Goal: Task Accomplishment & Management: Use online tool/utility

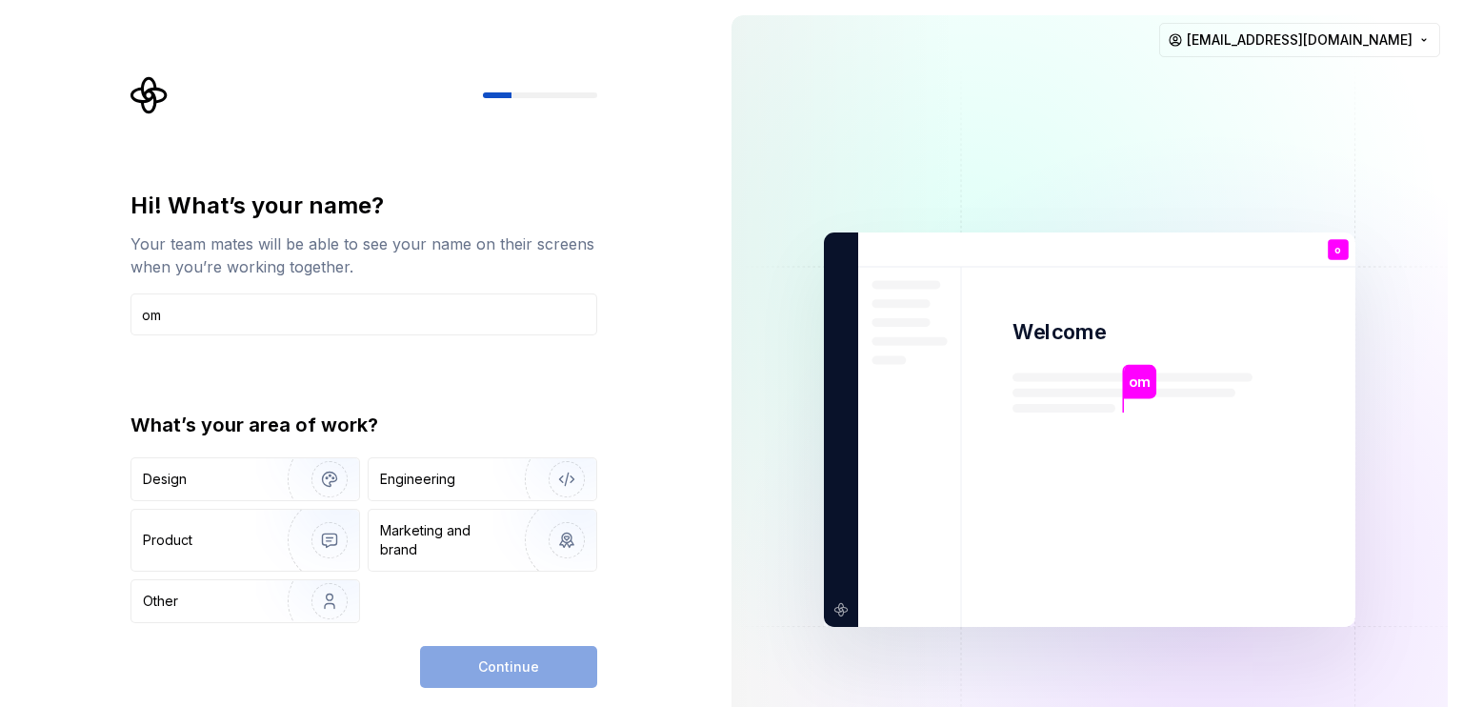
type input "om"
click at [538, 381] on div "Hi! What’s your name? Your team mates will be able to see your name on their sc…" at bounding box center [363, 406] width 467 height 432
click at [247, 498] on div "Design" at bounding box center [245, 479] width 228 height 42
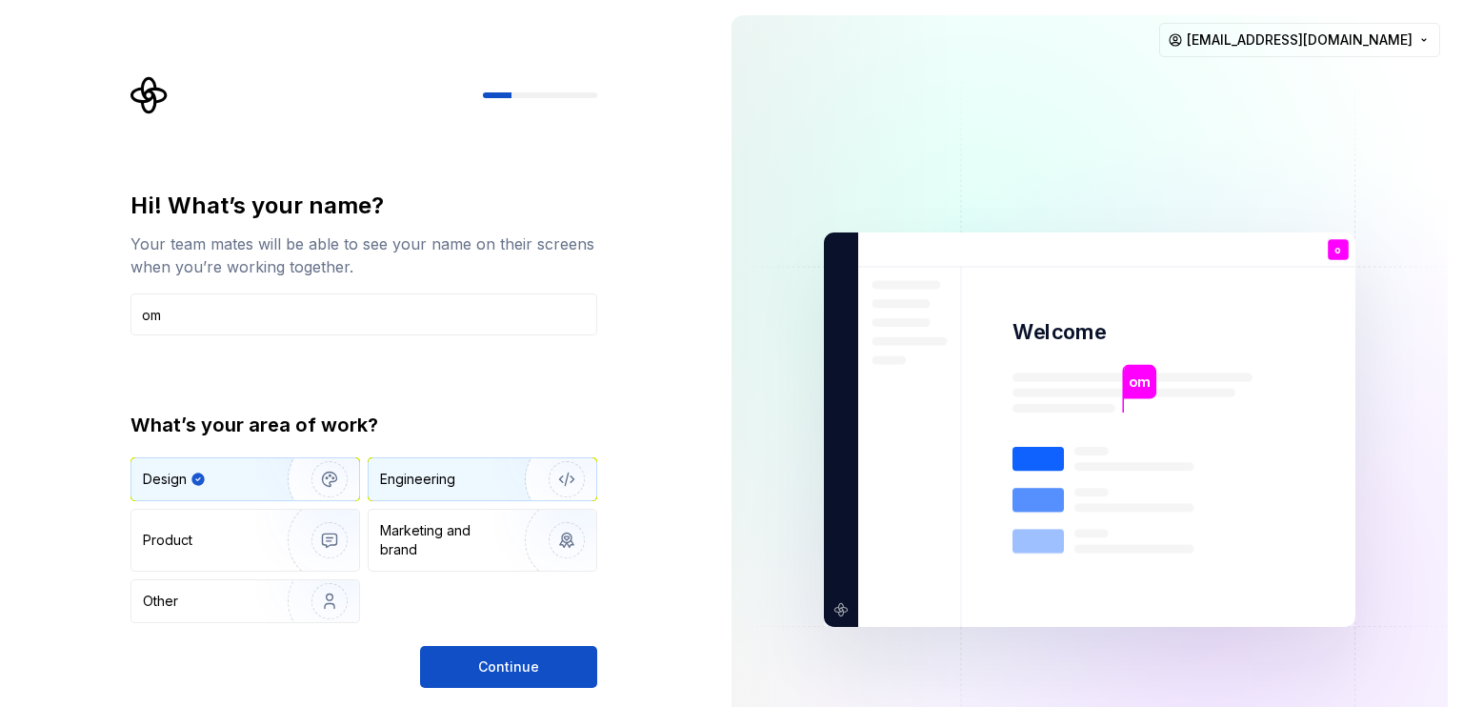
click at [390, 487] on div "Engineering" at bounding box center [417, 478] width 75 height 19
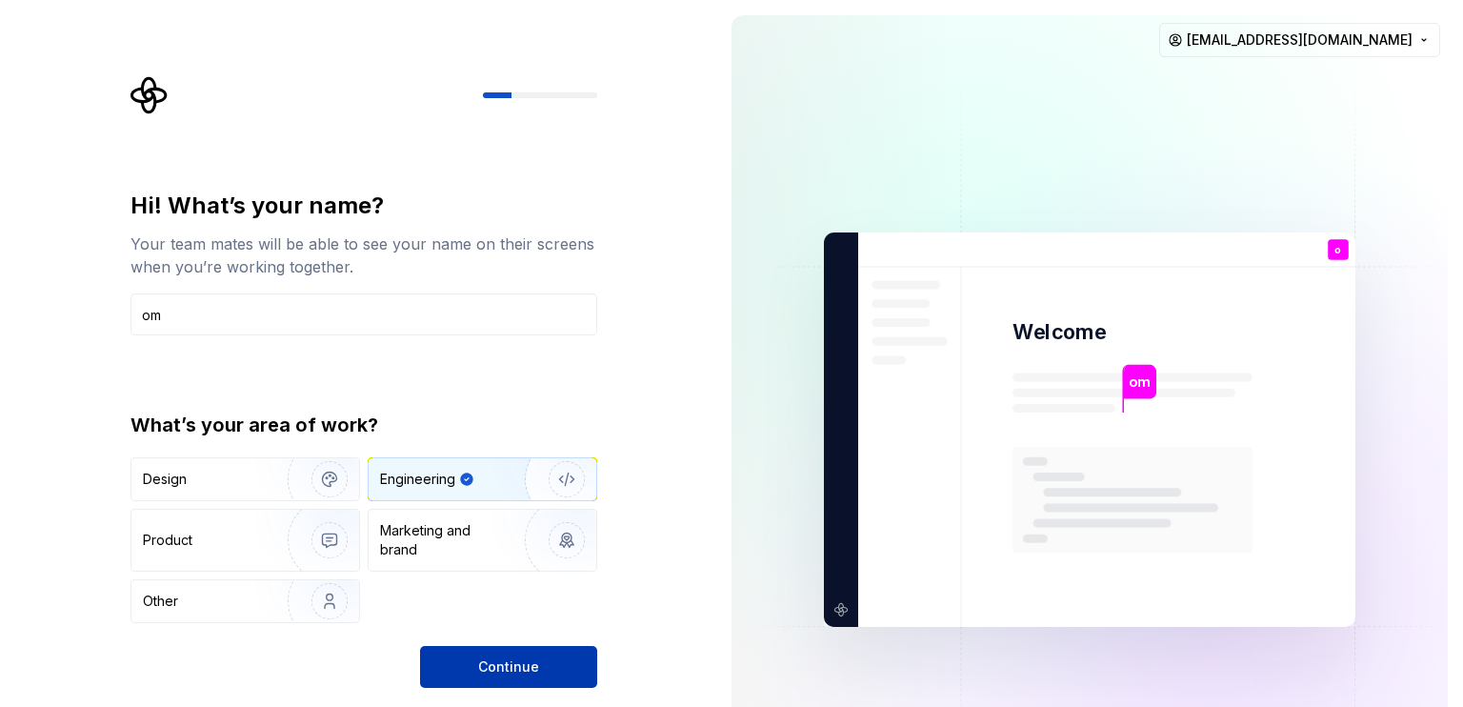
click at [469, 658] on button "Continue" at bounding box center [508, 667] width 177 height 42
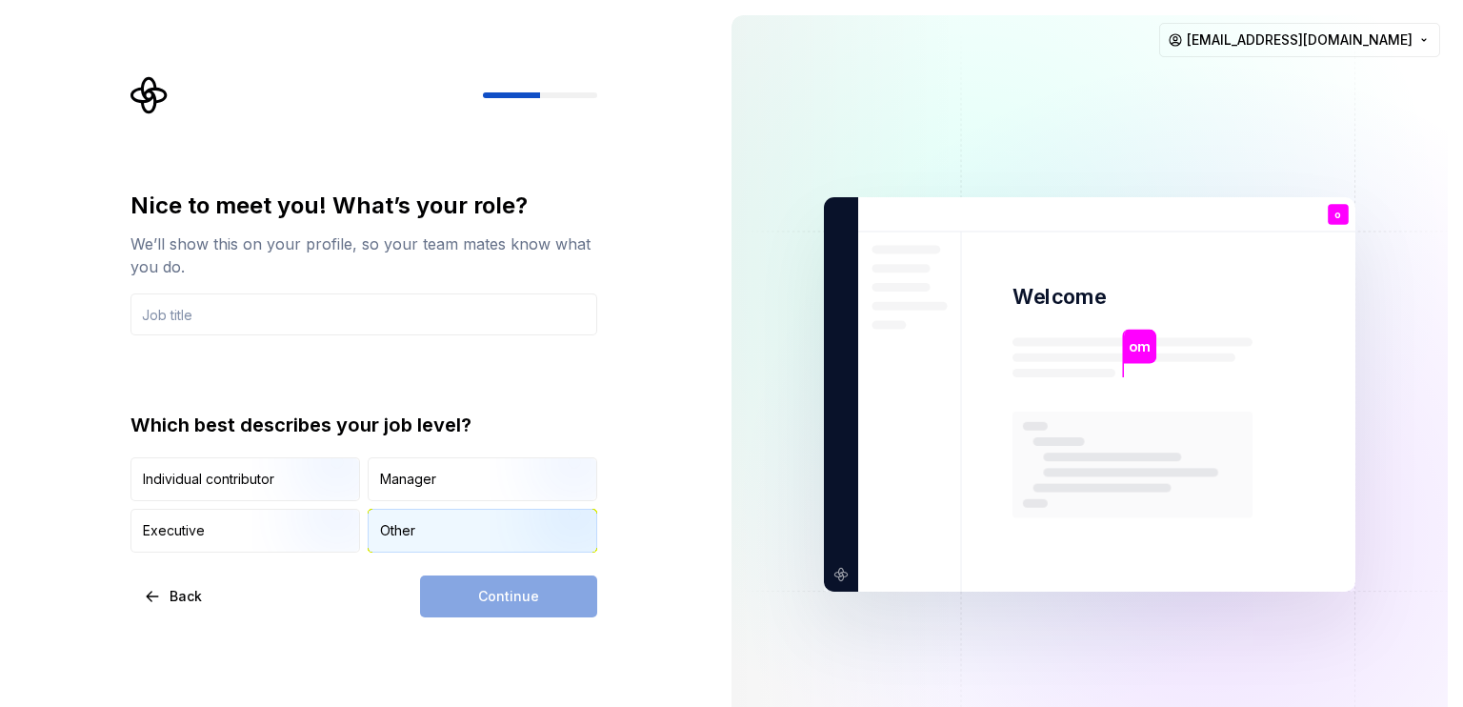
click at [434, 521] on div "Other" at bounding box center [483, 530] width 228 height 42
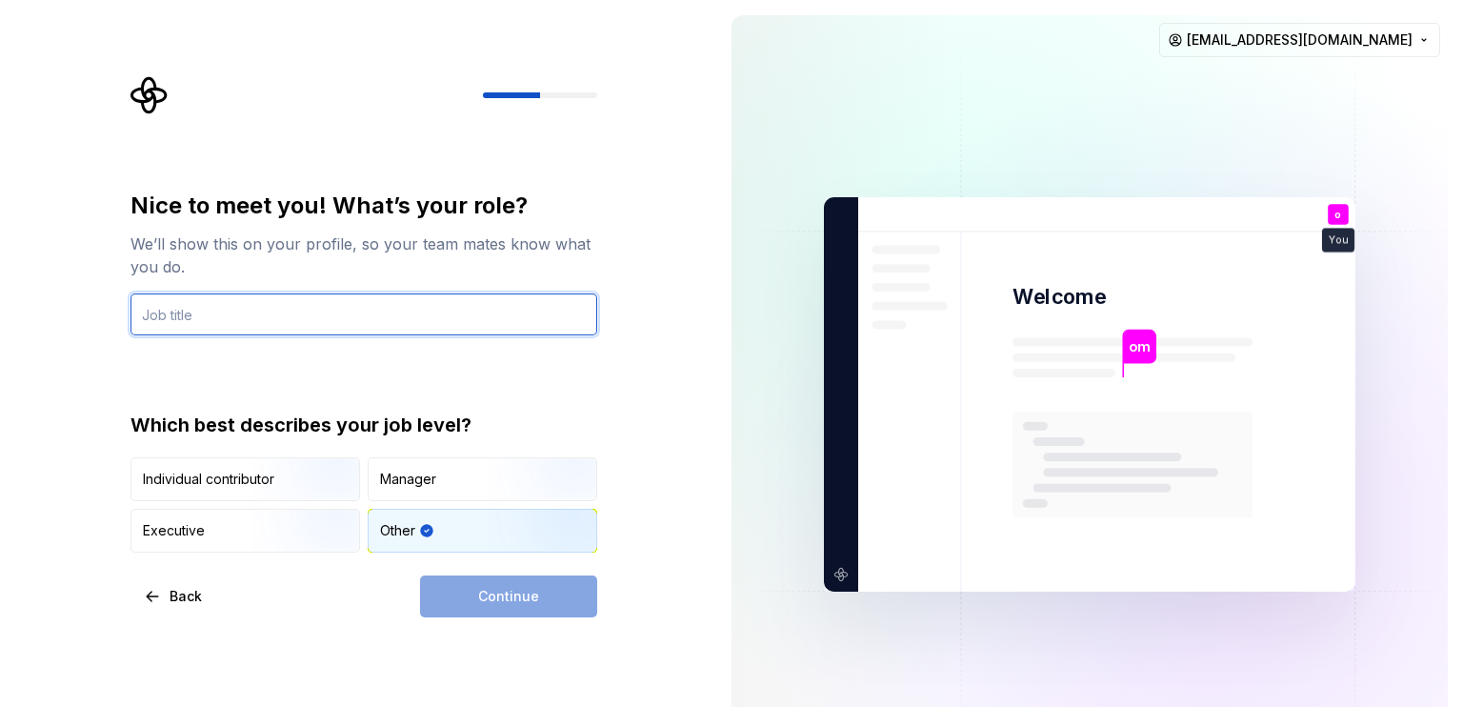
click at [268, 311] on input "text" at bounding box center [363, 314] width 467 height 42
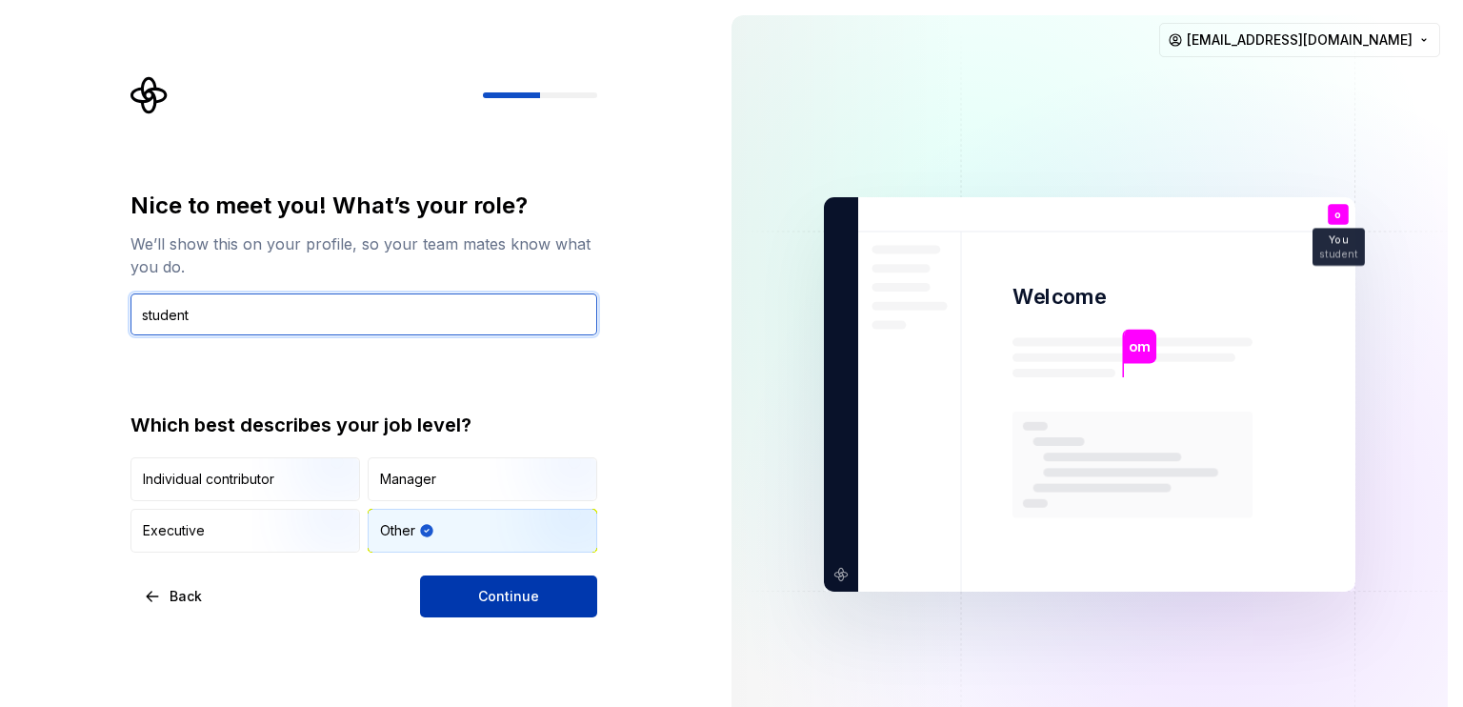
type input "student"
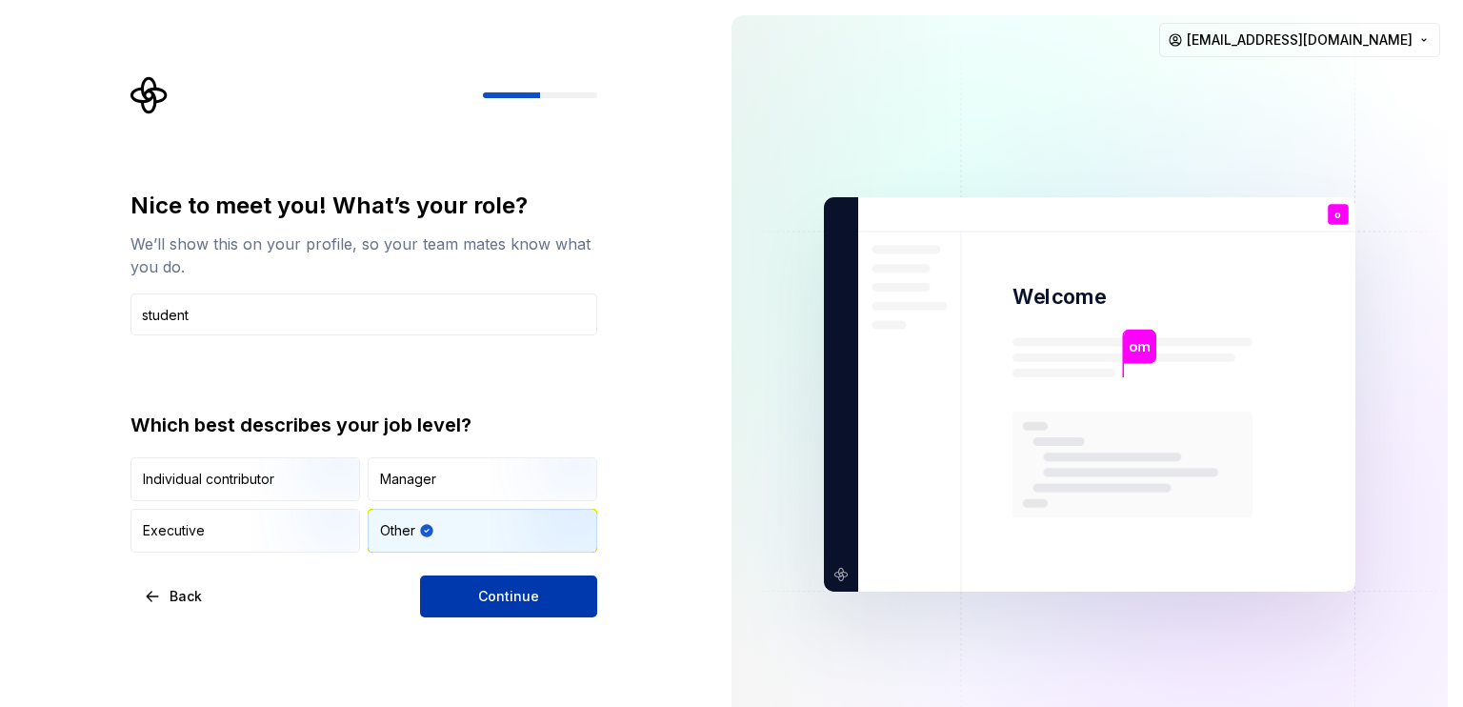
click at [526, 578] on button "Continue" at bounding box center [508, 596] width 177 height 42
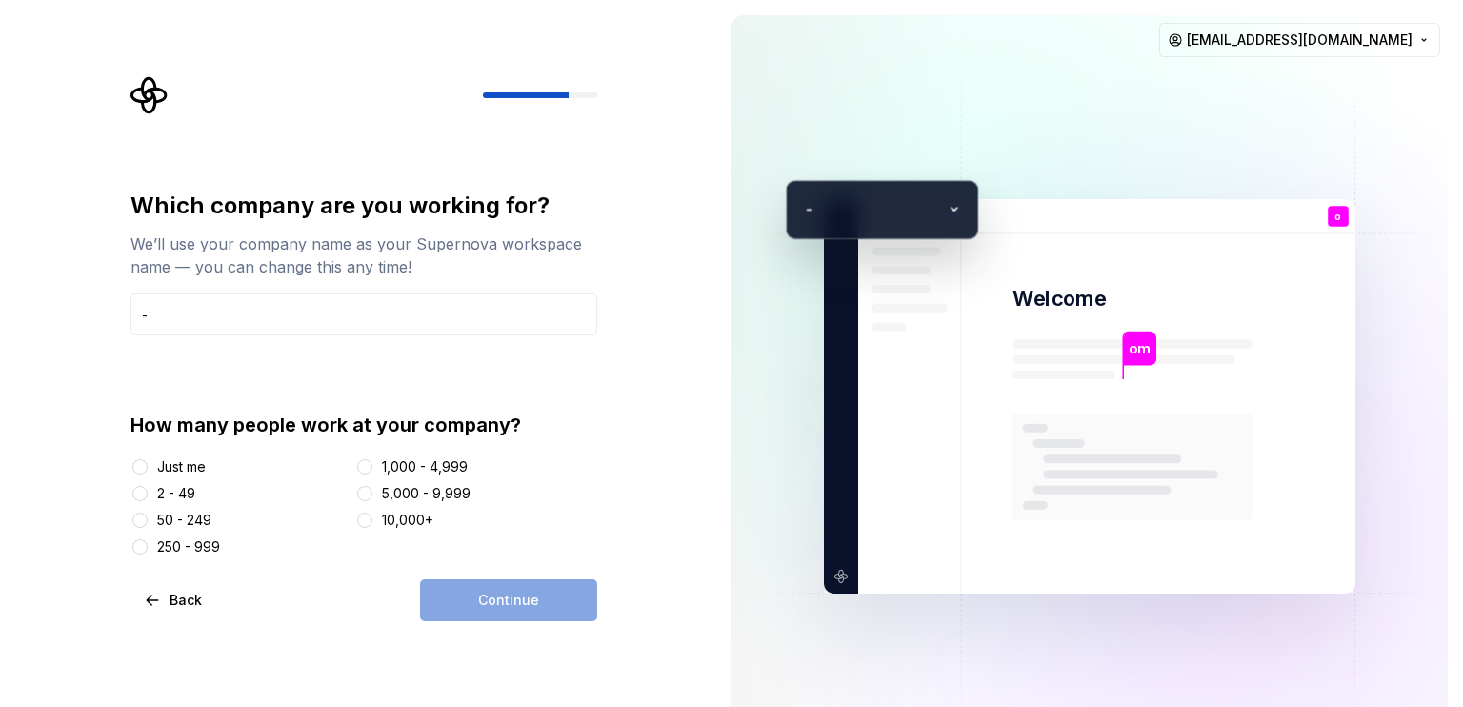
type input "-"
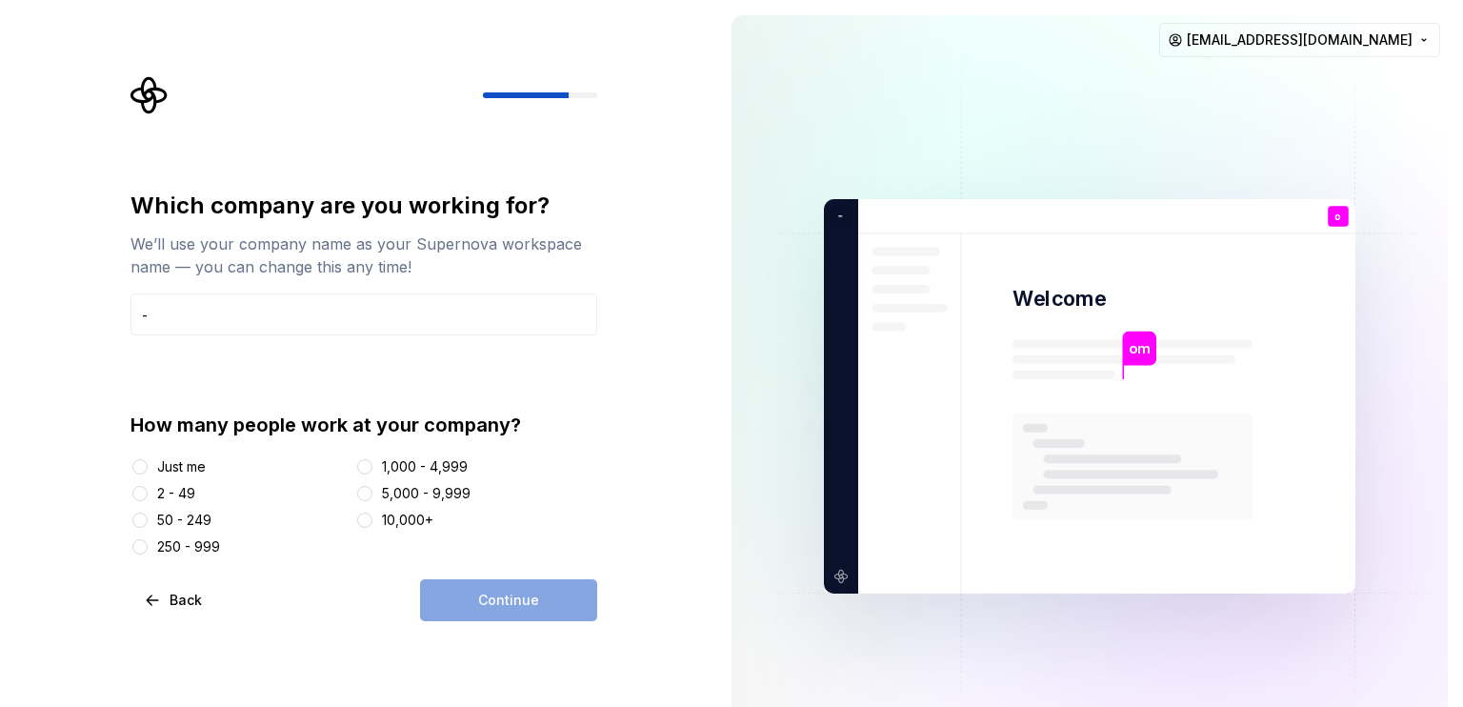
click at [175, 474] on div "Just me" at bounding box center [181, 466] width 49 height 19
click at [148, 474] on button "Just me" at bounding box center [139, 466] width 15 height 15
click at [501, 603] on span "Continue" at bounding box center [508, 599] width 61 height 19
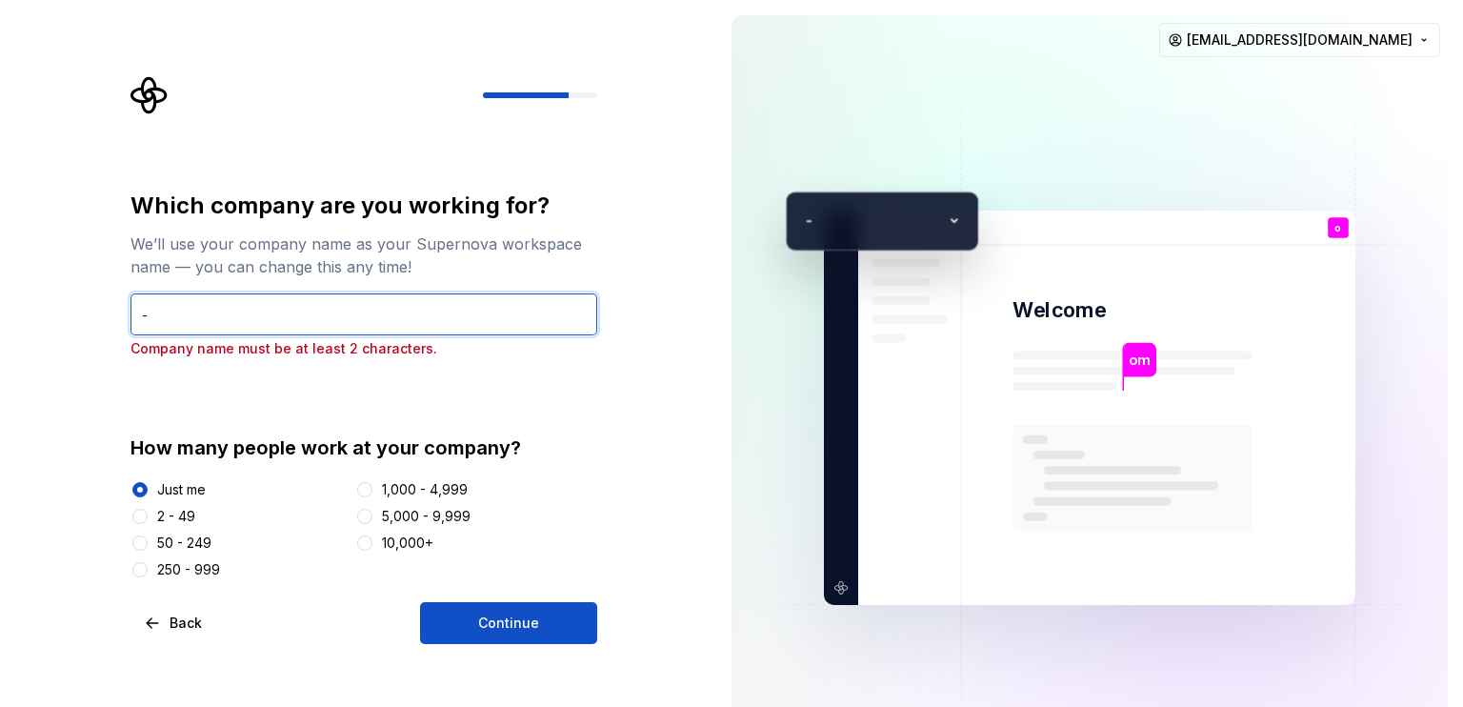
click at [220, 322] on input "-" at bounding box center [363, 314] width 467 height 42
type input "na"
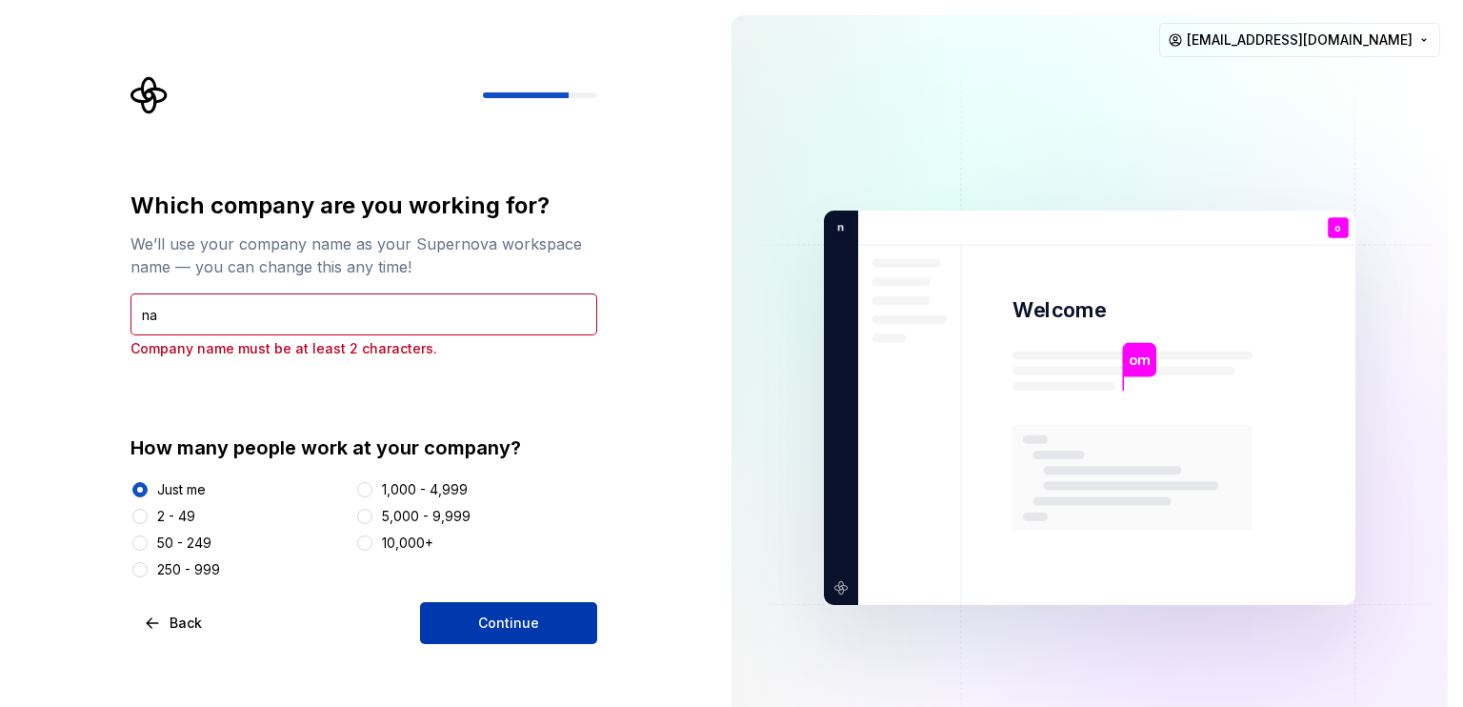
click at [463, 627] on button "Continue" at bounding box center [508, 623] width 177 height 42
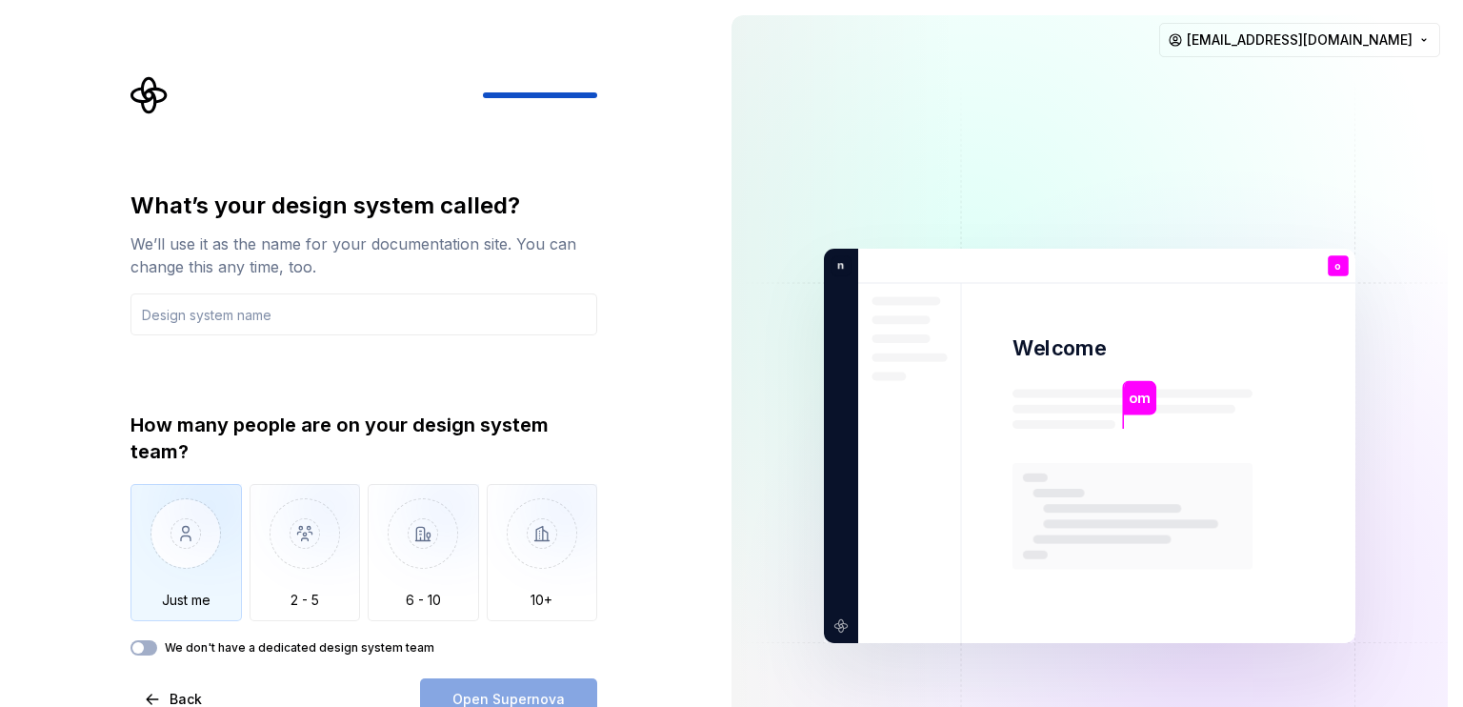
click at [199, 513] on img "button" at bounding box center [185, 548] width 111 height 128
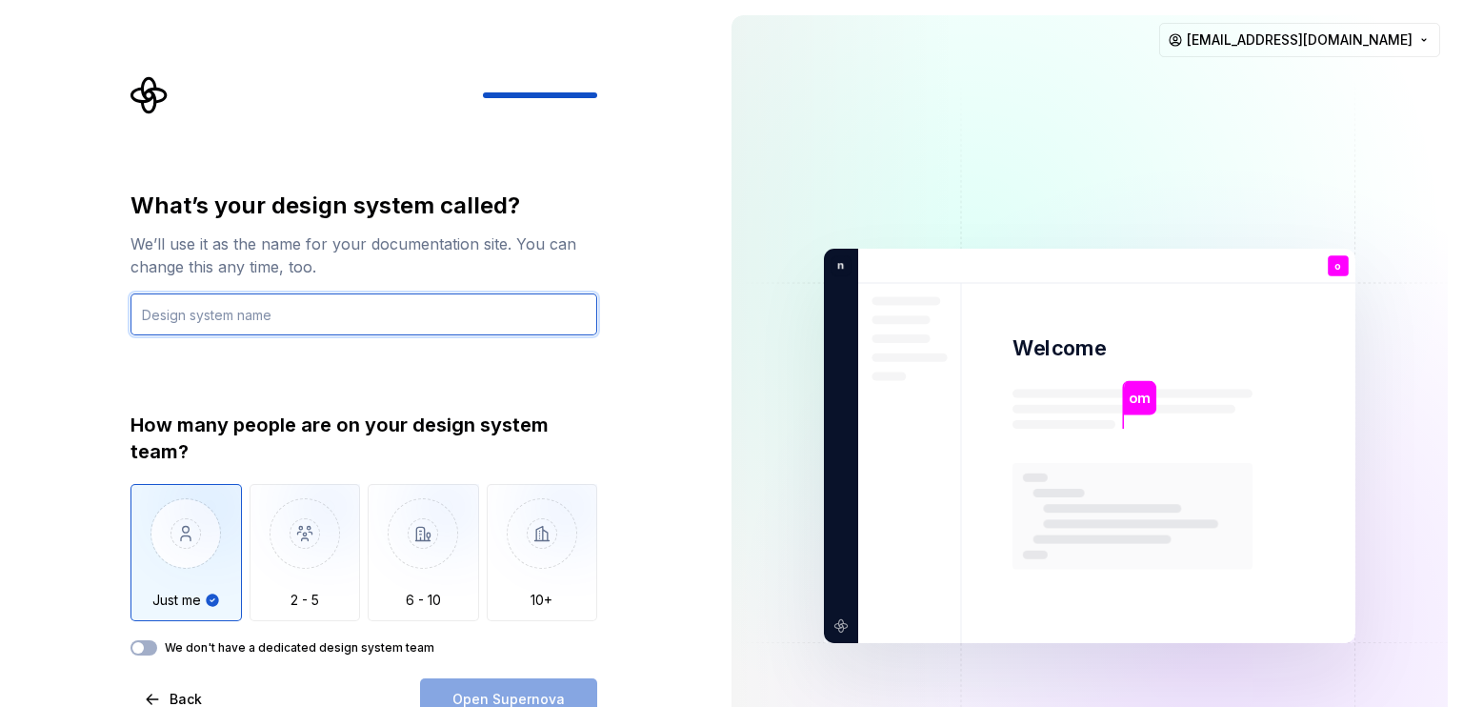
click at [236, 327] on input "text" at bounding box center [363, 314] width 467 height 42
type input "my design"
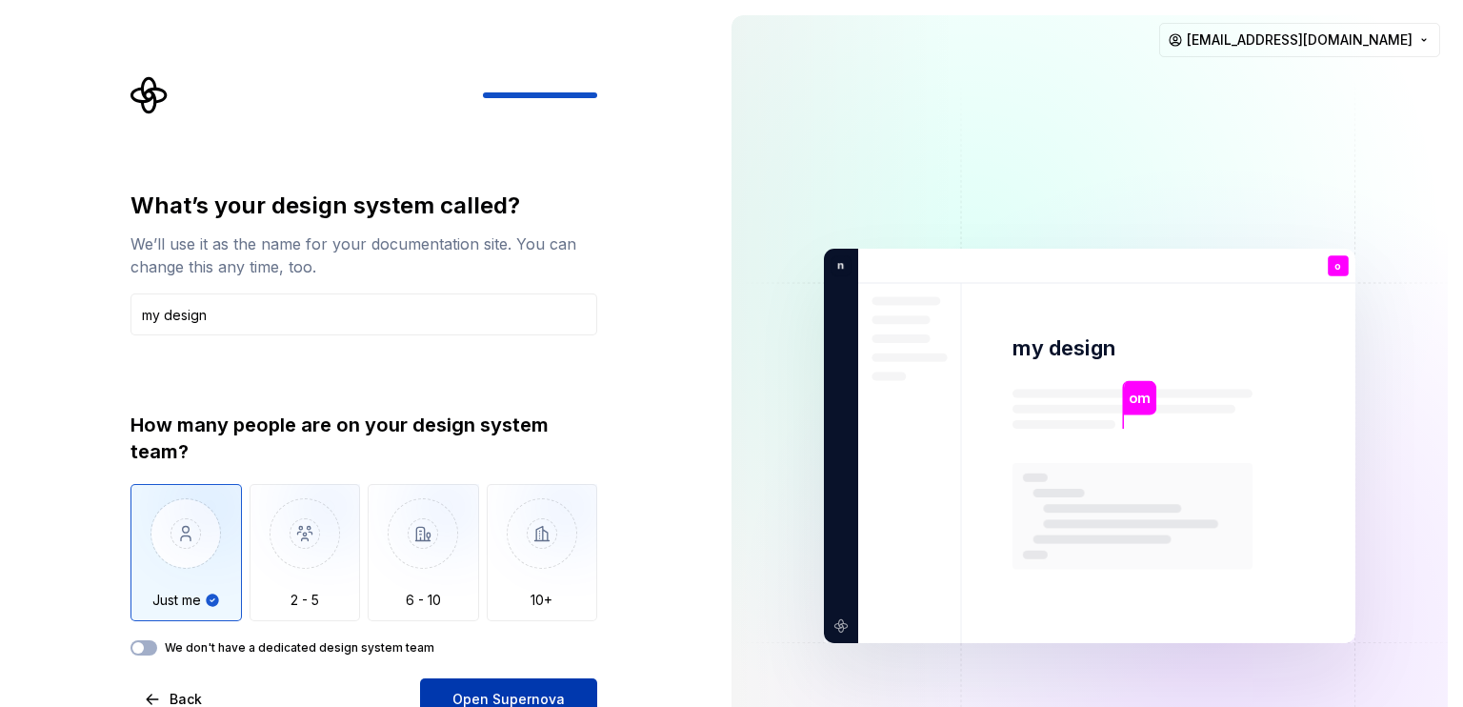
click at [489, 689] on span "Open Supernova" at bounding box center [508, 698] width 112 height 19
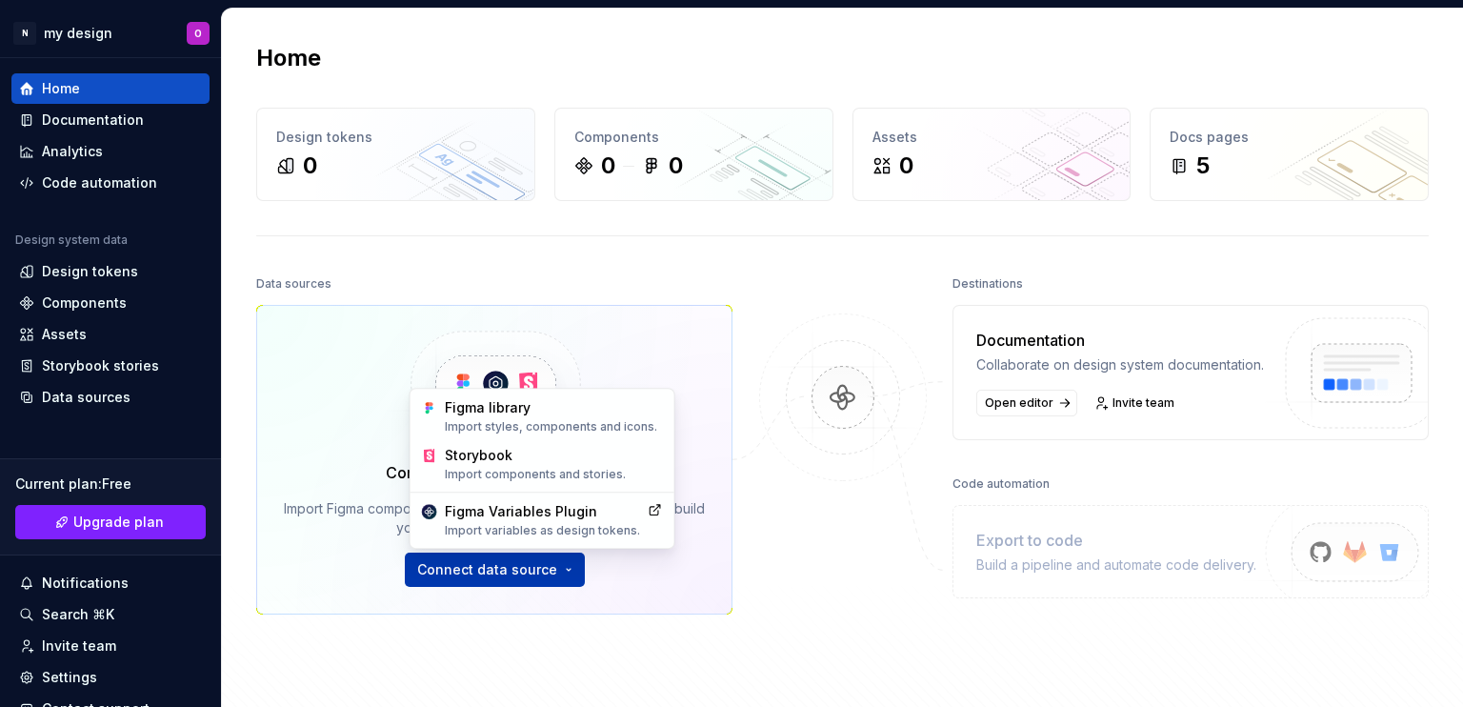
click at [491, 579] on html "N my design O Home Documentation Analytics Code automation Design system data D…" at bounding box center [731, 353] width 1463 height 707
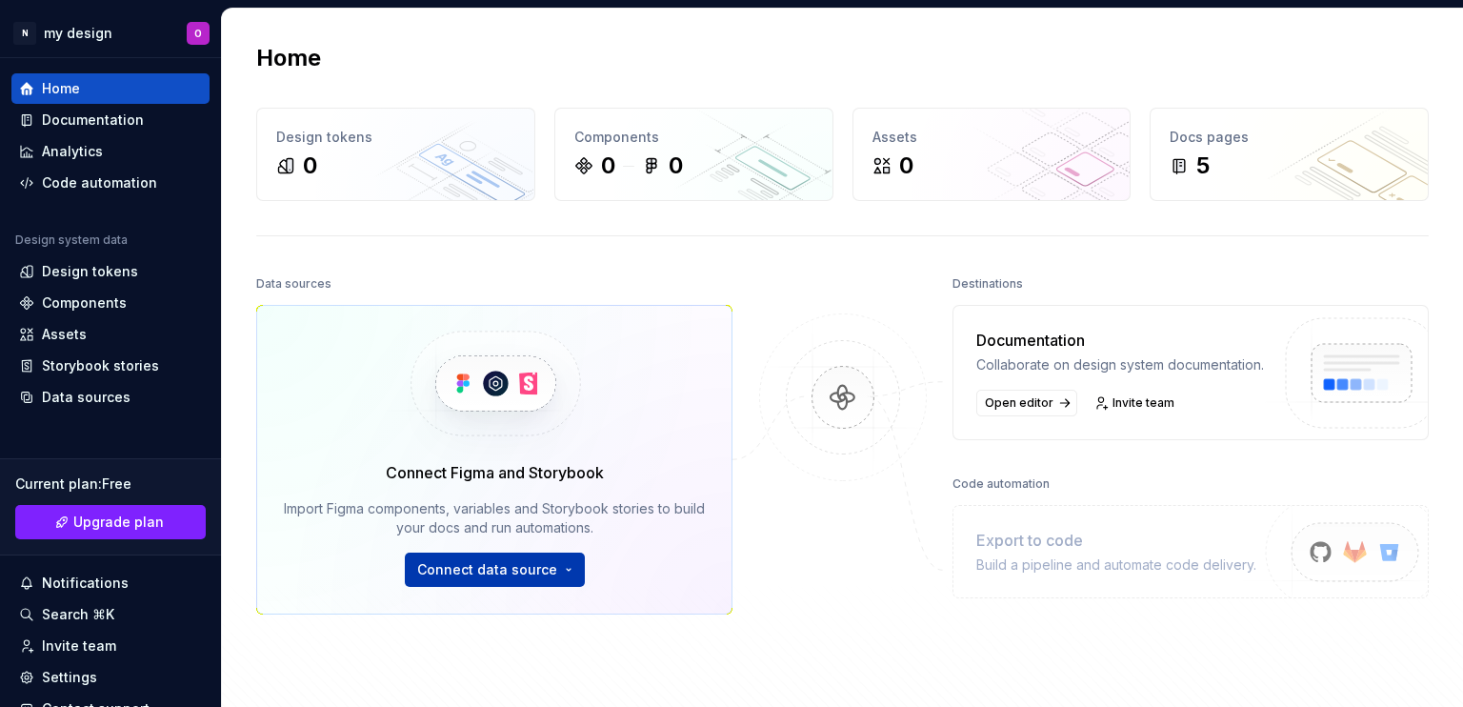
click at [491, 579] on html "N my design O Home Documentation Analytics Code automation Design system data D…" at bounding box center [731, 353] width 1463 height 707
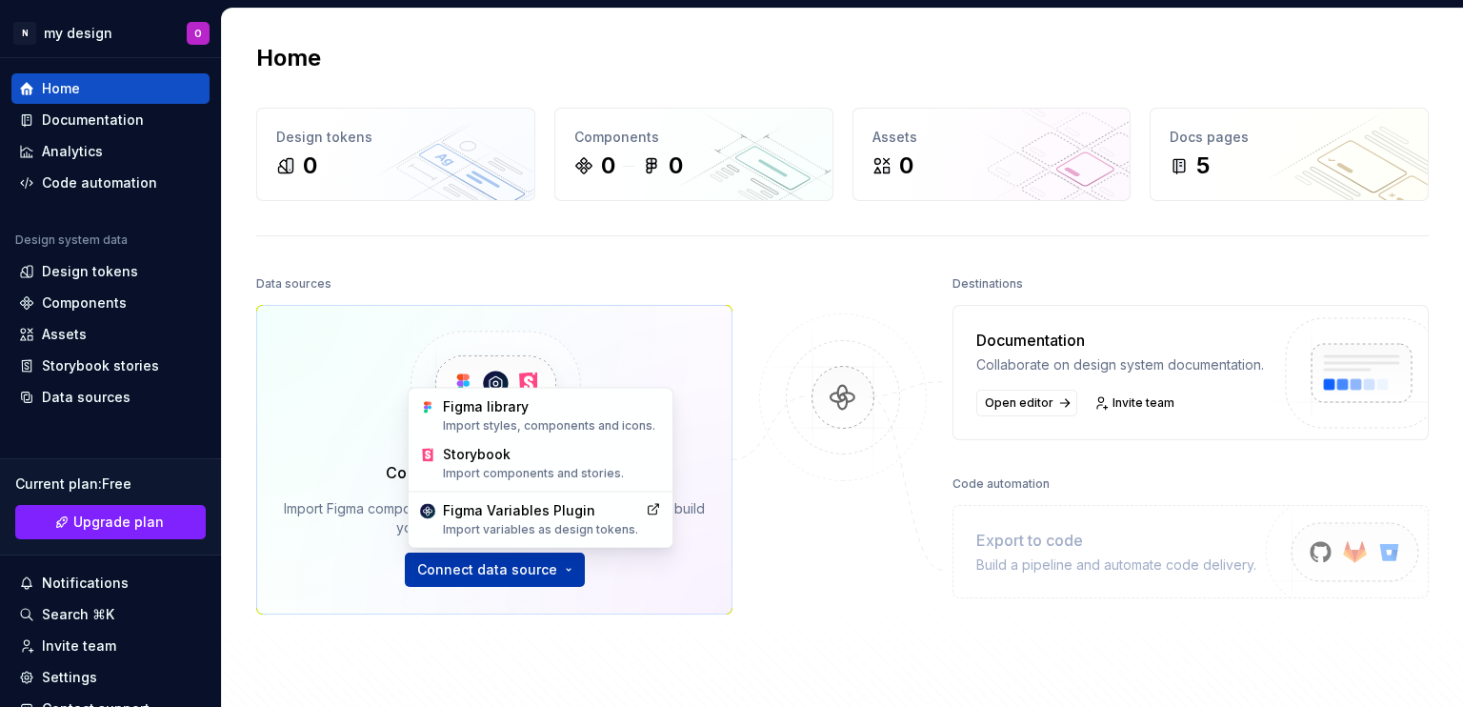
click at [491, 579] on html "N my design O Home Documentation Analytics Code automation Design system data D…" at bounding box center [731, 353] width 1463 height 707
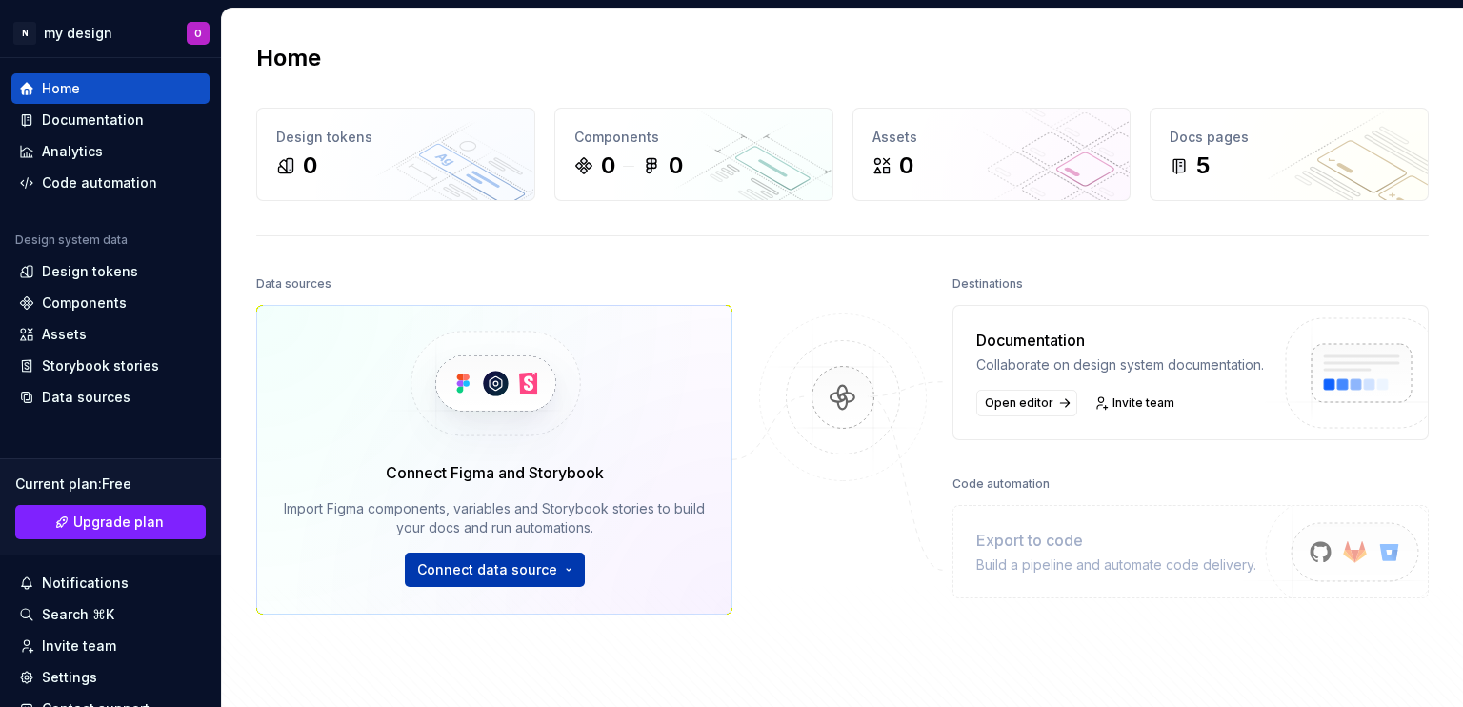
click at [491, 579] on html "N my design O Home Documentation Analytics Code automation Design system data D…" at bounding box center [731, 353] width 1463 height 707
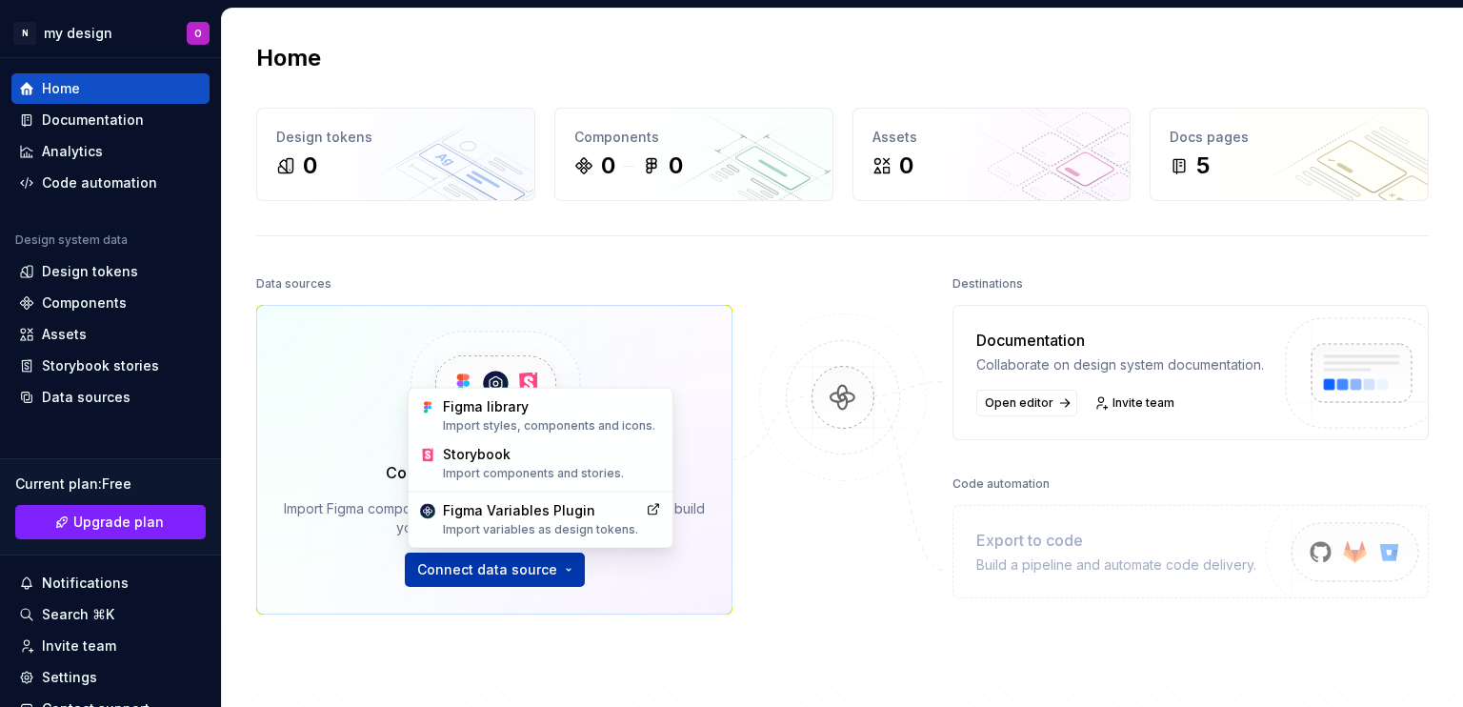
click at [491, 579] on html "N my design O Home Documentation Analytics Code automation Design system data D…" at bounding box center [731, 353] width 1463 height 707
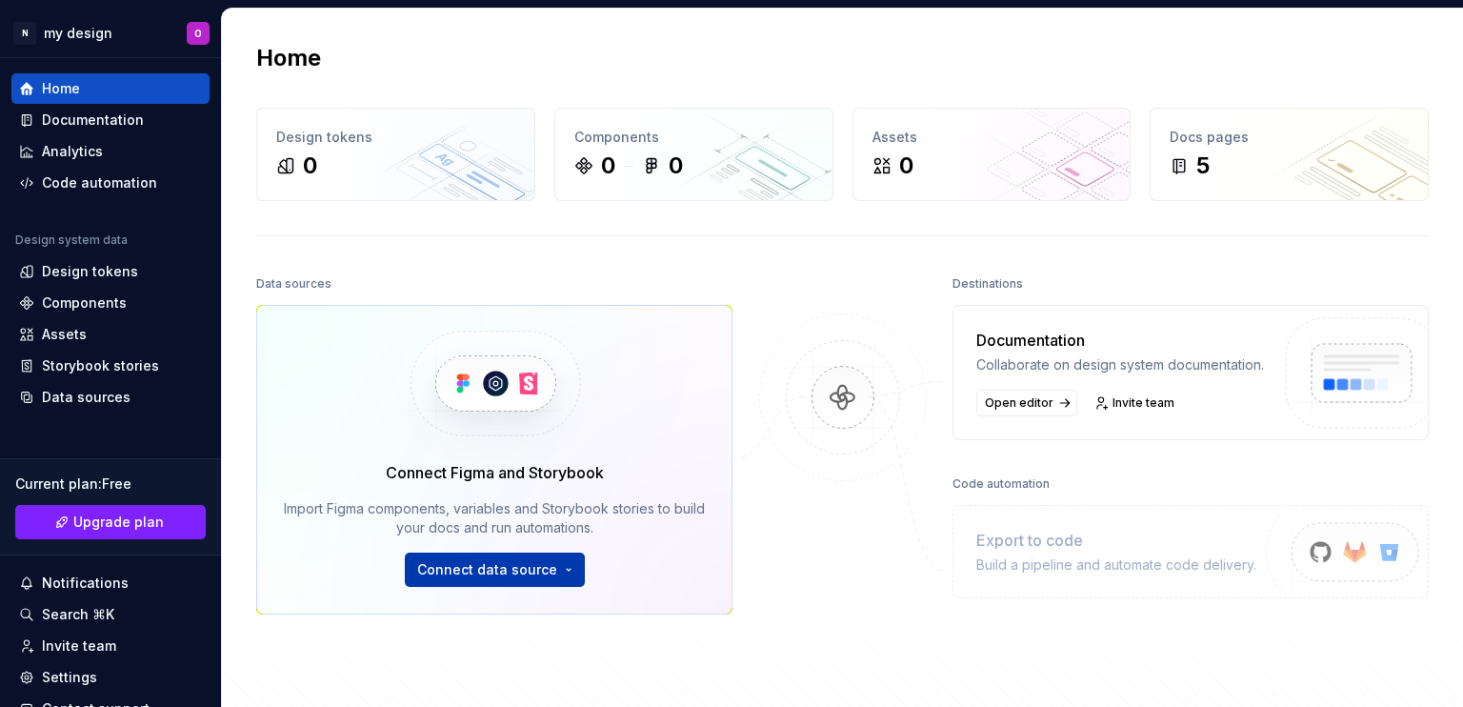
click at [491, 579] on html "N my design O Home Documentation Analytics Code automation Design system data D…" at bounding box center [731, 353] width 1463 height 707
click at [1019, 410] on span "Open editor" at bounding box center [1019, 402] width 69 height 15
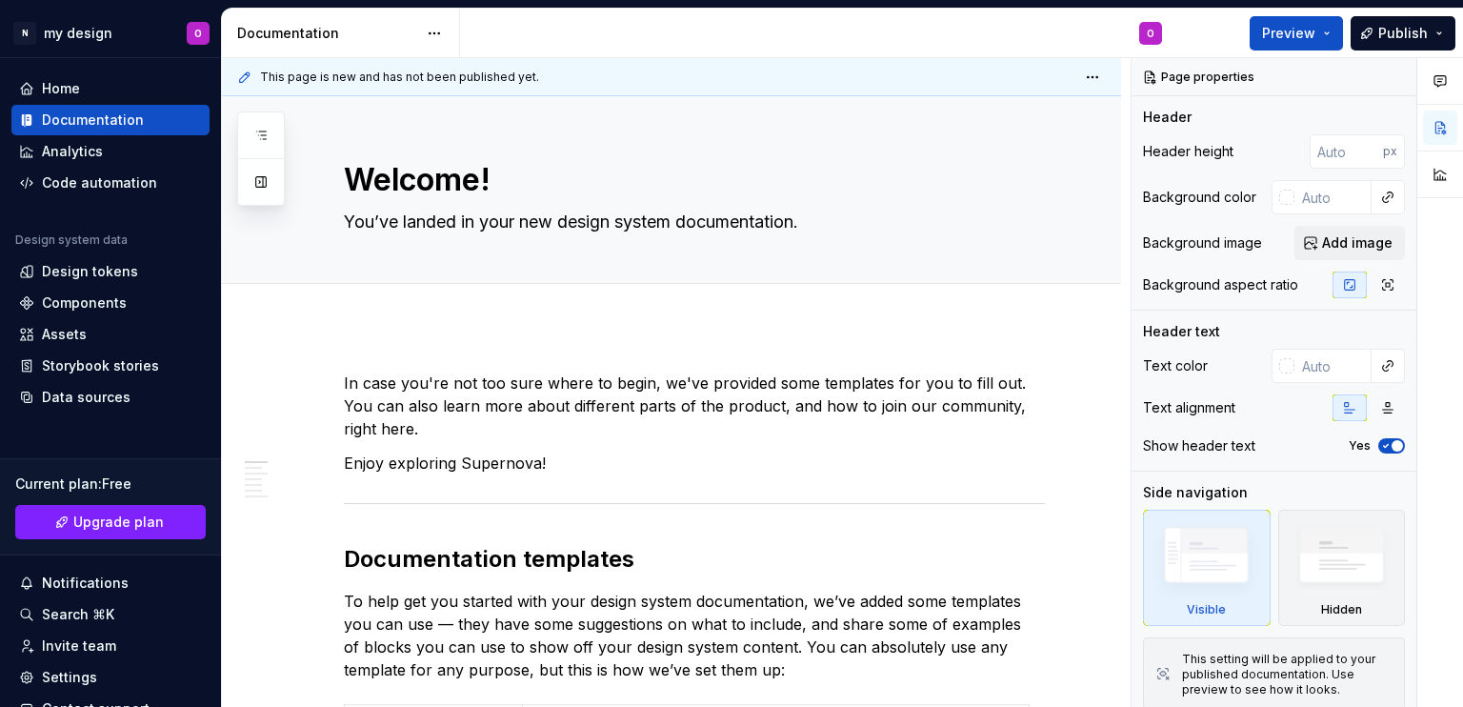
click at [1153, 40] on div "O" at bounding box center [1150, 33] width 8 height 15
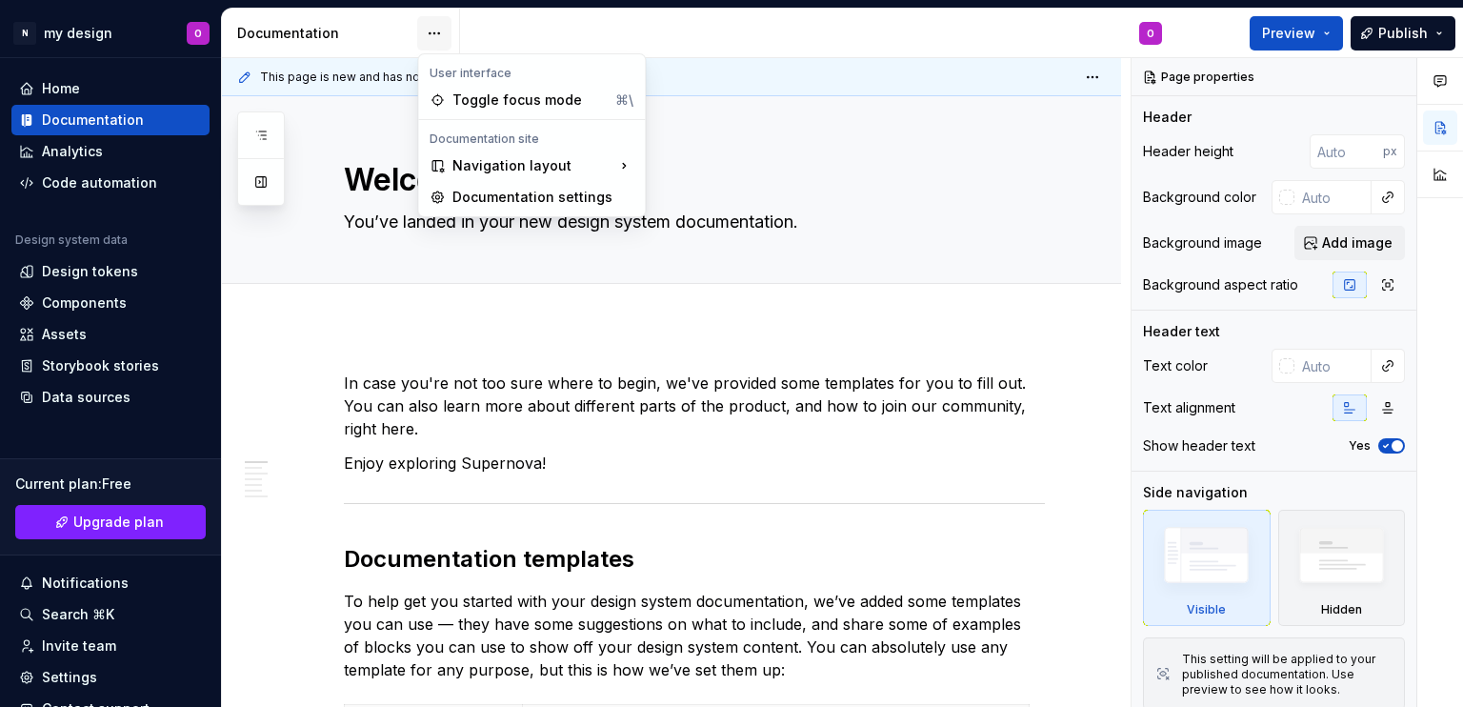
click at [440, 37] on html "N my design O Home Documentation Analytics Code automation Design system data D…" at bounding box center [731, 353] width 1463 height 707
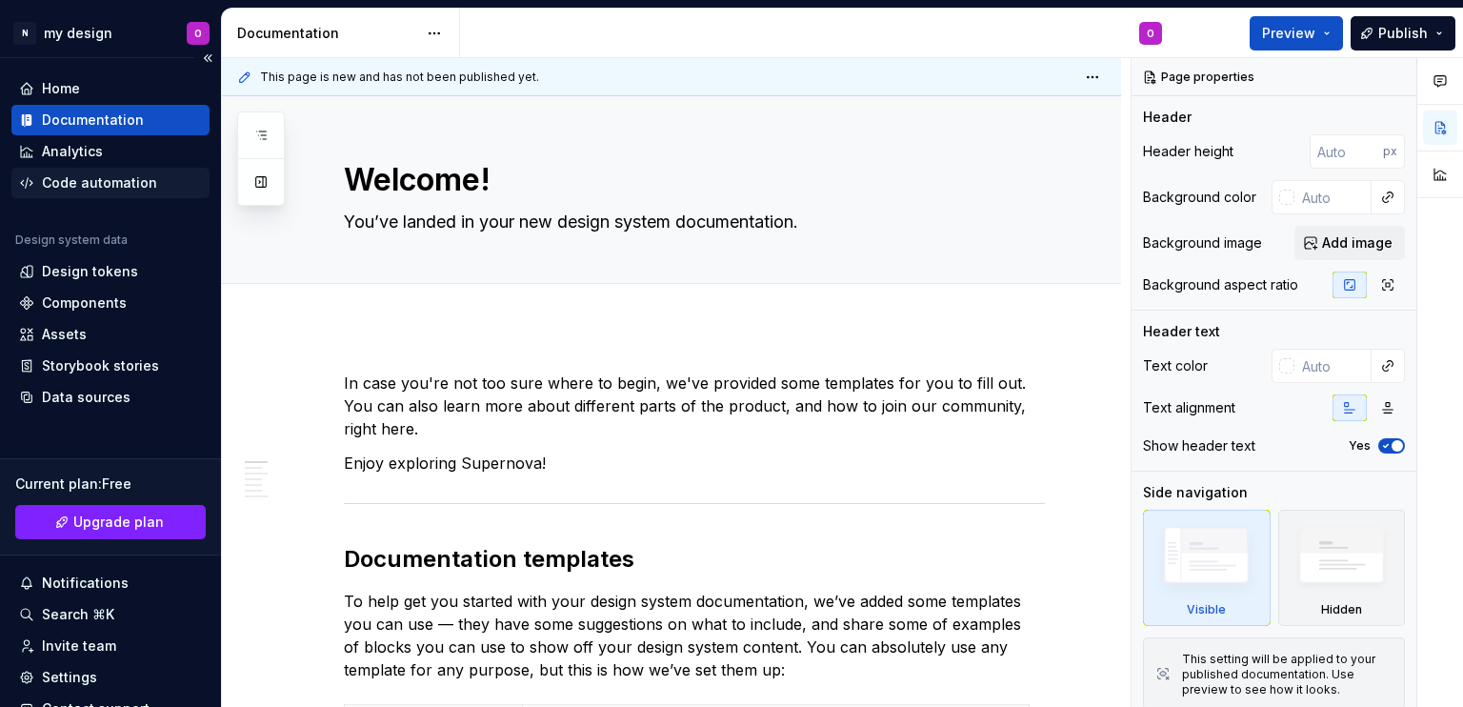
click at [94, 185] on html "N my design O Home Documentation Analytics Code automation Design system data D…" at bounding box center [731, 353] width 1463 height 707
click at [94, 185] on div "Code automation" at bounding box center [99, 182] width 115 height 19
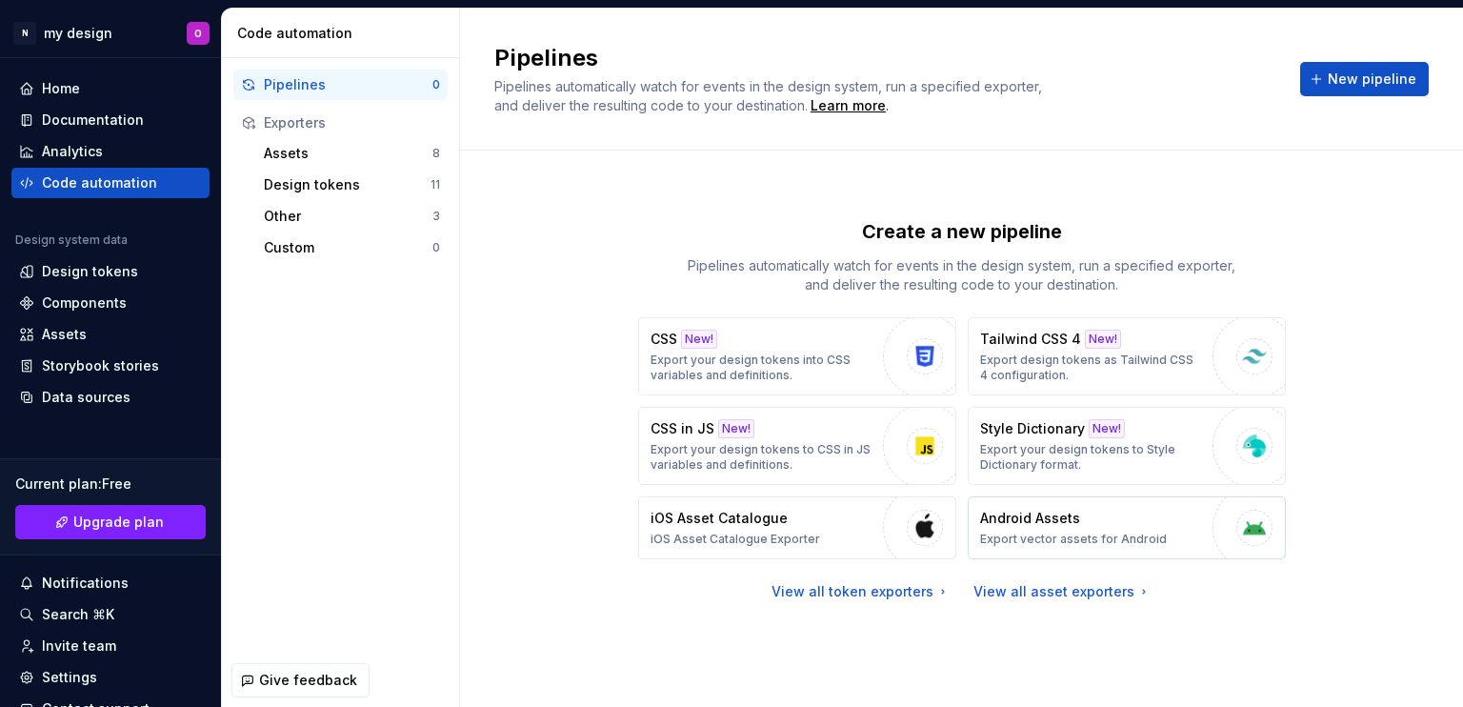
click at [1194, 527] on button "Android Assets Export vector assets for Android" at bounding box center [1126, 527] width 318 height 63
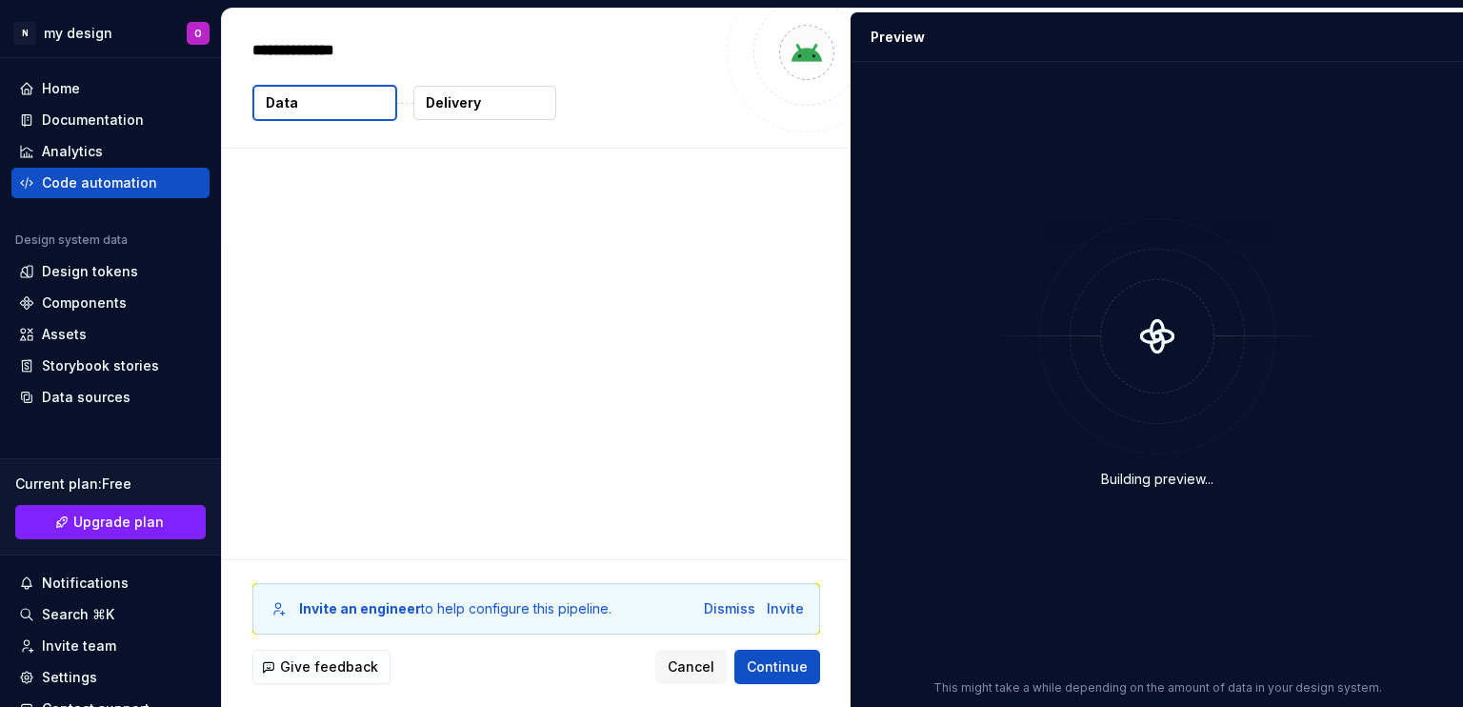
type textarea "*"
